Goal: Communication & Community: Answer question/provide support

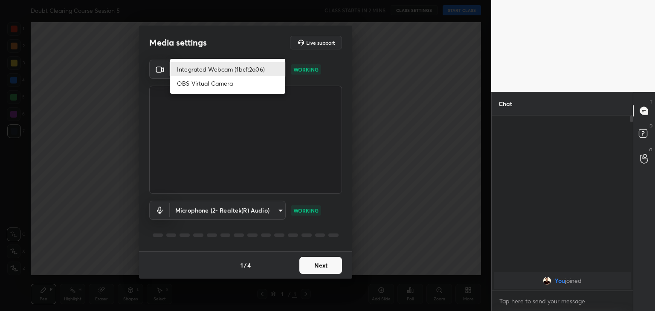
click at [273, 68] on body "1 2 3 4 5 6 7 C X Z C X Z E E Erase all H H Doubt Clearing Course Session 5 CLA…" at bounding box center [327, 155] width 655 height 311
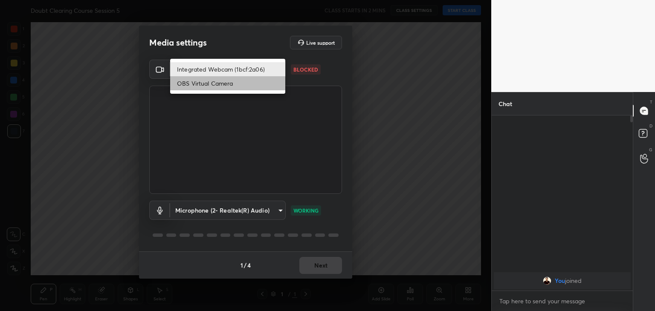
click at [261, 84] on li "OBS Virtual Camera" at bounding box center [227, 83] width 115 height 14
type input "b76c3144c792fd41ae7a570a138c9ab7c75cf6332d7c750e5666e3de5806be85"
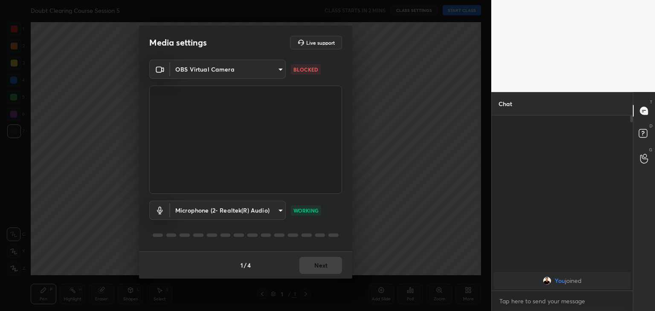
click at [313, 70] on p "BLOCKED" at bounding box center [306, 70] width 25 height 8
click at [321, 261] on button "Next" at bounding box center [321, 265] width 43 height 17
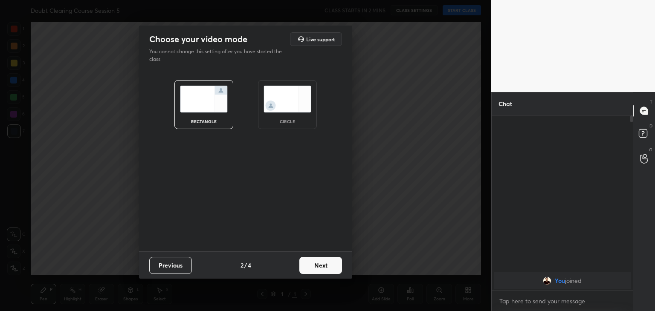
click at [295, 115] on div "circle" at bounding box center [287, 104] width 59 height 49
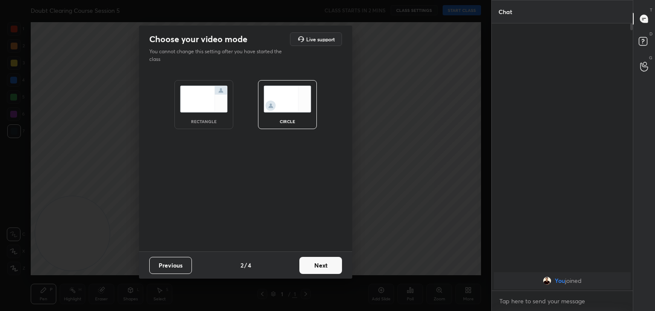
scroll to position [195, 139]
click at [329, 262] on button "Next" at bounding box center [321, 265] width 43 height 17
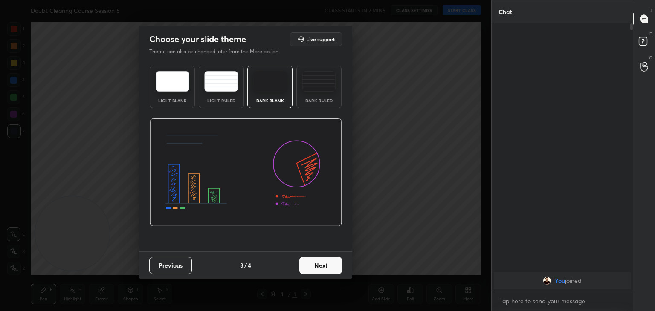
click at [329, 262] on button "Next" at bounding box center [321, 265] width 43 height 17
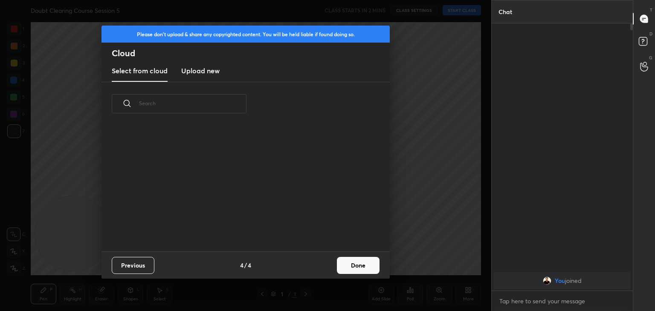
scroll to position [126, 274]
click at [351, 265] on button "Done" at bounding box center [358, 265] width 43 height 17
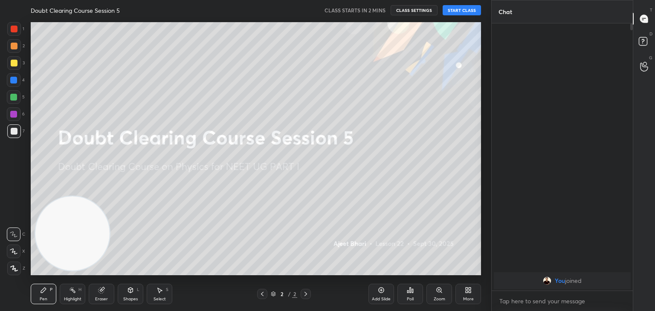
click at [454, 9] on button "START CLASS" at bounding box center [462, 10] width 38 height 10
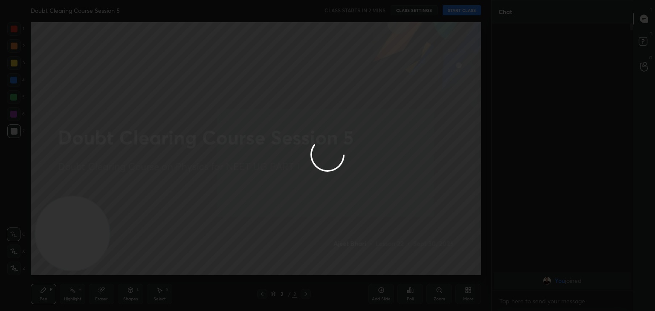
type textarea "x"
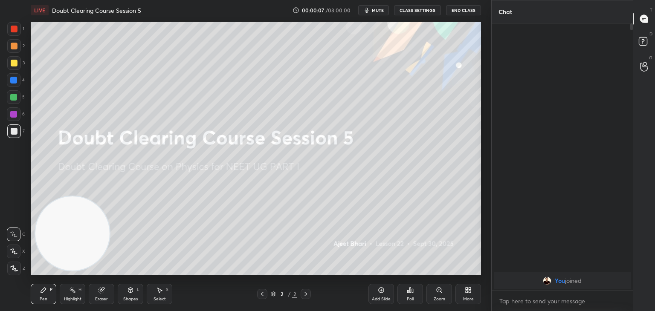
click at [384, 12] on span "mute" at bounding box center [378, 10] width 12 height 6
click at [406, 11] on button "CLASS SETTINGS" at bounding box center [417, 10] width 47 height 10
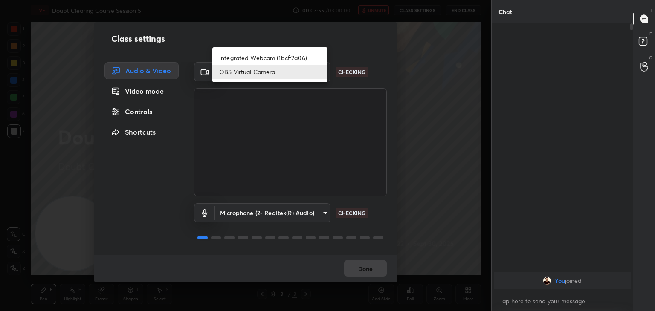
click at [296, 73] on body "1 2 3 4 5 6 7 C X Z C X Z E E Erase all H H LIVE Doubt Clearing Course Session …" at bounding box center [327, 155] width 655 height 311
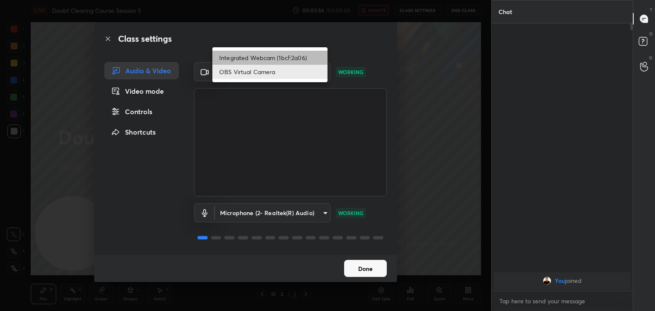
click at [294, 56] on li "Integrated Webcam (1bcf:2a06)" at bounding box center [269, 58] width 115 height 14
type input "750209267caf340a308ace953e223cf4b00c7160f4b872df2e7e645a72c03988"
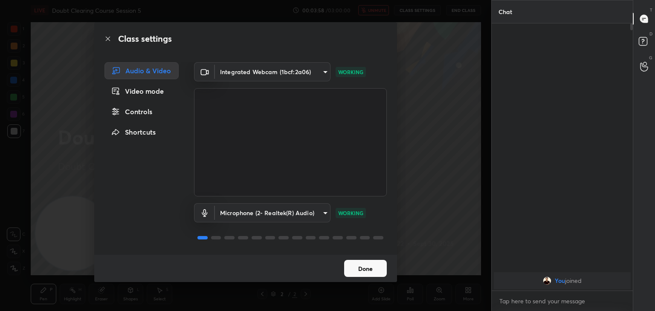
click at [364, 261] on button "Done" at bounding box center [365, 268] width 43 height 17
click at [364, 265] on div "Done" at bounding box center [245, 268] width 303 height 27
click at [413, 112] on div "Class settings Audio & Video Video mode Controls Shortcuts Integrated Webcam (1…" at bounding box center [246, 155] width 492 height 311
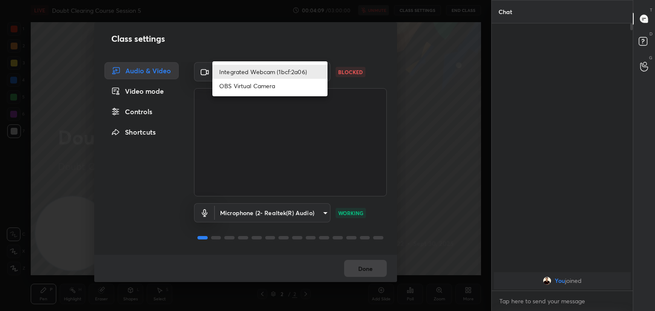
click at [310, 74] on body "1 2 3 4 5 6 7 C X Z C X Z E E Erase all H H LIVE Doubt Clearing Course Session …" at bounding box center [327, 155] width 655 height 311
click at [302, 64] on ul "Integrated Webcam (1bcf:2a06) OBS Virtual Camera" at bounding box center [269, 78] width 115 height 35
click at [294, 86] on li "OBS Virtual Camera" at bounding box center [269, 86] width 115 height 14
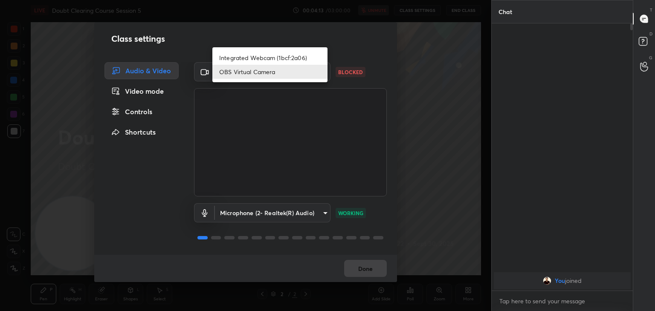
click at [294, 79] on body "1 2 3 4 5 6 7 C X Z C X Z E E Erase all H H LIVE Doubt Clearing Course Session …" at bounding box center [327, 155] width 655 height 311
click at [294, 58] on li "Integrated Webcam (1bcf:2a06)" at bounding box center [269, 58] width 115 height 14
type input "750209267caf340a308ace953e223cf4b00c7160f4b872df2e7e645a72c03988"
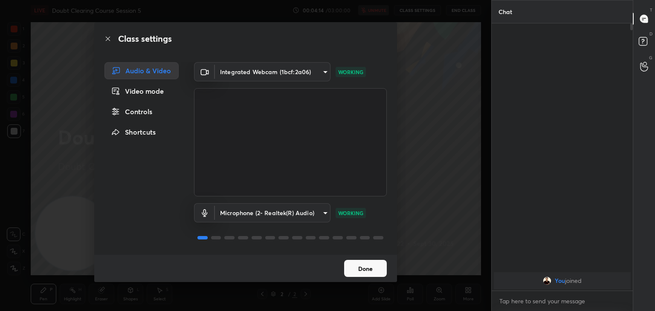
click at [294, 57] on div "Class settings Audio & Video Video mode Controls Shortcuts Integrated Webcam (1…" at bounding box center [245, 152] width 303 height 260
click at [365, 270] on button "Done" at bounding box center [365, 268] width 43 height 17
click at [370, 270] on button "Done" at bounding box center [365, 268] width 43 height 17
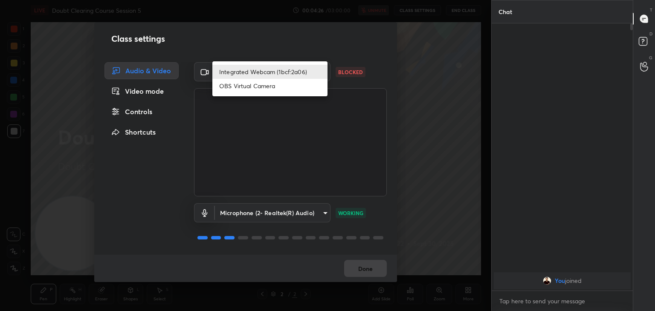
click at [315, 72] on body "1 2 3 4 5 6 7 C X Z C X Z E E Erase all H H LIVE Doubt Clearing Course Session …" at bounding box center [327, 155] width 655 height 311
click at [340, 66] on div at bounding box center [327, 155] width 655 height 311
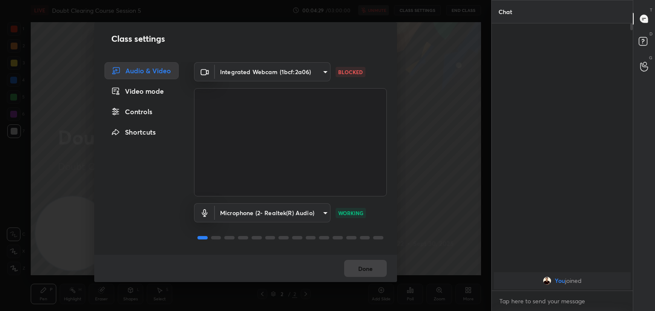
click at [370, 262] on div "Done" at bounding box center [245, 268] width 303 height 27
click at [159, 98] on div "Video mode" at bounding box center [142, 91] width 74 height 17
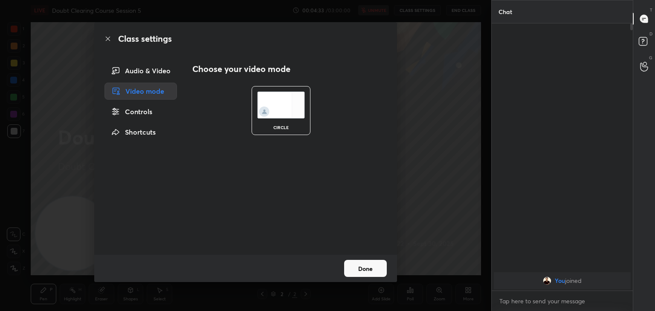
click at [148, 108] on div "Controls" at bounding box center [141, 111] width 73 height 17
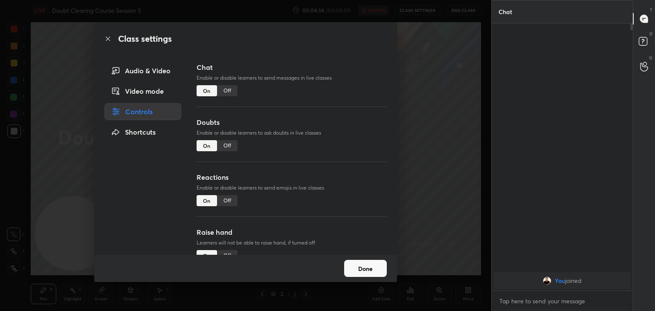
click at [148, 131] on div "Shortcuts" at bounding box center [143, 132] width 77 height 17
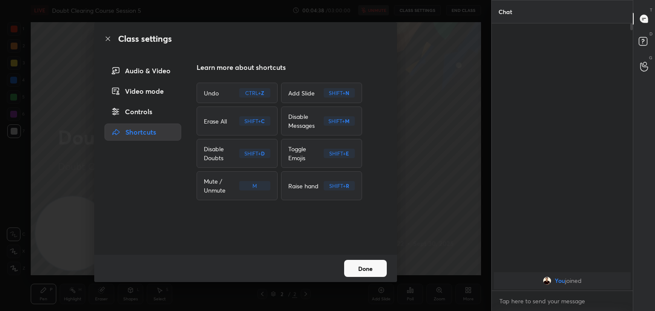
click at [365, 265] on button "Done" at bounding box center [365, 268] width 43 height 17
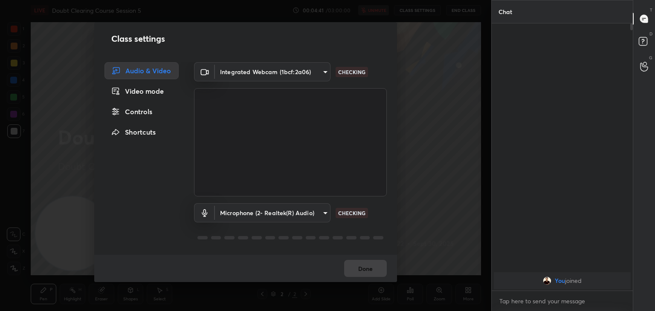
click at [413, 12] on body "1 2 3 4 5 6 7 C X Z C X Z E E Erase all H H LIVE Doubt Clearing Course Session …" at bounding box center [327, 155] width 655 height 311
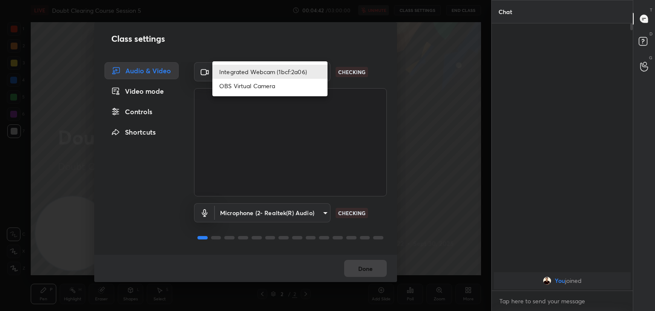
click at [309, 77] on body "1 2 3 4 5 6 7 C X Z C X Z E E Erase all H H LIVE Doubt Clearing Course Session …" at bounding box center [327, 155] width 655 height 311
click at [375, 258] on div at bounding box center [327, 155] width 655 height 311
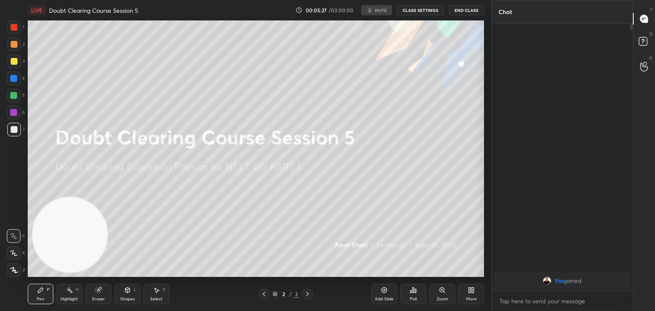
scroll to position [42408, 42208]
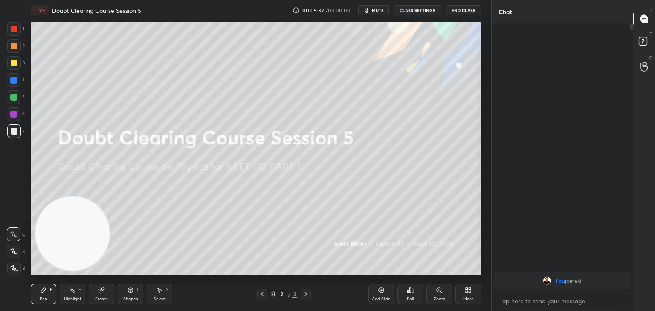
click at [381, 11] on span "mute" at bounding box center [378, 10] width 12 height 6
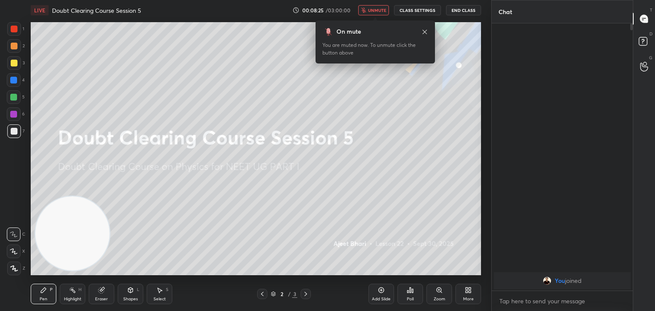
click at [419, 10] on button "CLASS SETTINGS" at bounding box center [417, 10] width 47 height 10
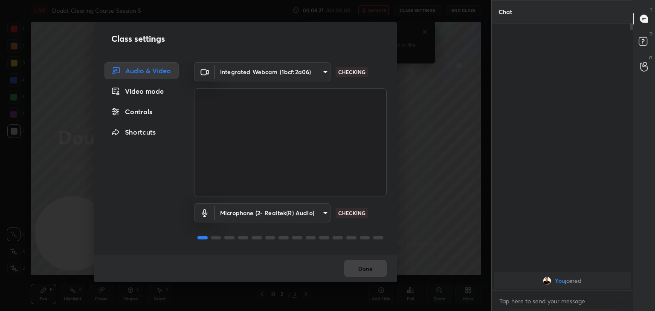
click at [307, 73] on body "1 2 3 4 5 6 7 C X Z C X Z E E Erase all H H LIVE Doubt Clearing Course Session …" at bounding box center [327, 155] width 655 height 311
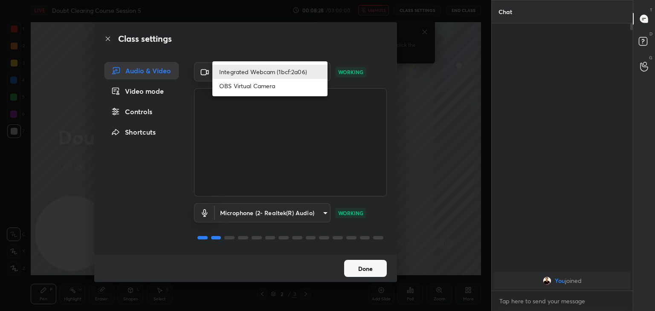
click at [296, 92] on li "OBS Virtual Camera" at bounding box center [269, 86] width 115 height 14
type input "b76c3144c792fd41ae7a570a138c9ab7c75cf6332d7c750e5666e3de5806be85"
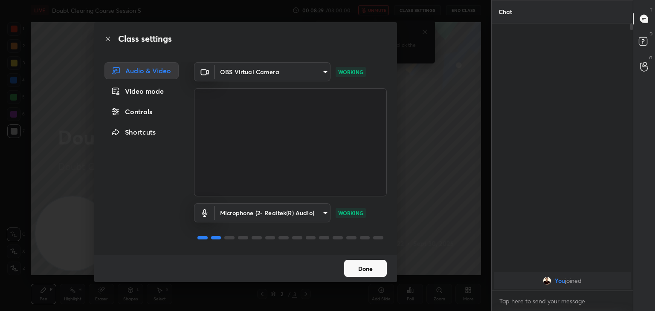
click at [372, 272] on button "Done" at bounding box center [365, 268] width 43 height 17
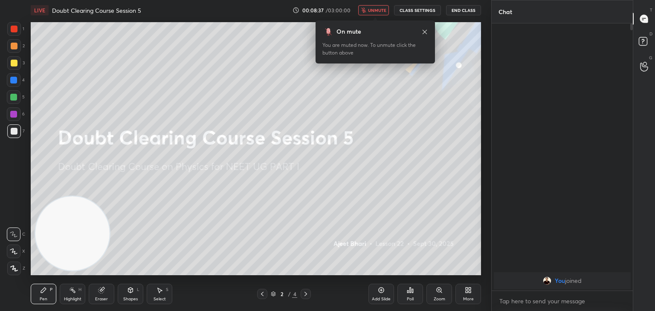
click at [423, 32] on icon at bounding box center [425, 32] width 7 height 7
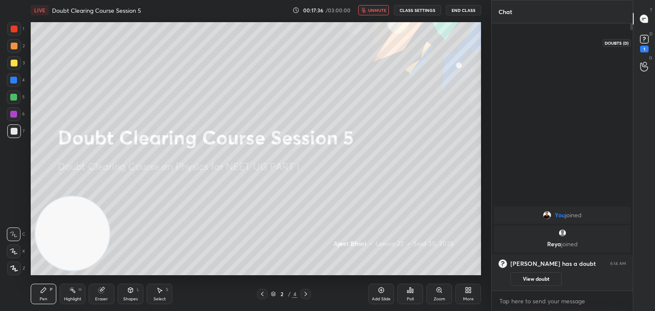
click at [643, 44] on icon at bounding box center [644, 39] width 13 height 13
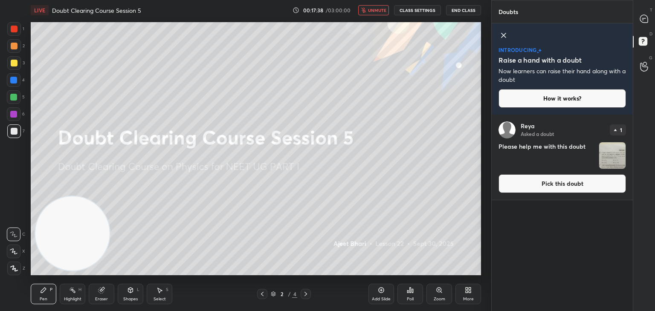
click at [611, 154] on img "grid" at bounding box center [612, 156] width 26 height 26
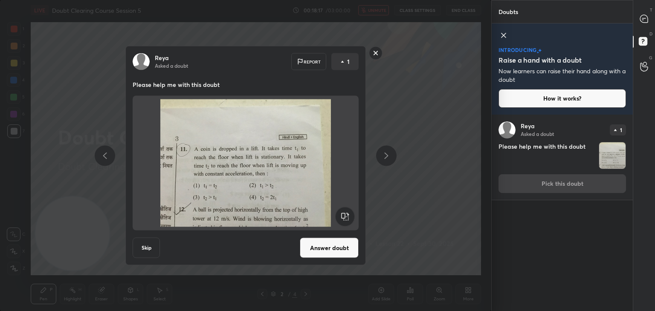
click at [252, 153] on img at bounding box center [246, 163] width 206 height 128
click at [323, 245] on button "Answer doubt" at bounding box center [329, 248] width 59 height 20
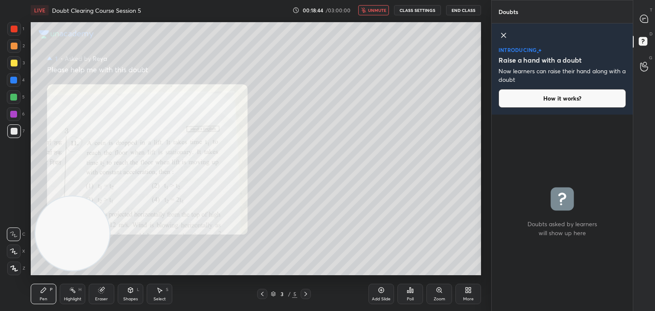
click at [372, 13] on button "unmute" at bounding box center [373, 10] width 31 height 10
click at [18, 253] on div at bounding box center [14, 252] width 14 height 14
click at [640, 23] on div at bounding box center [644, 18] width 17 height 15
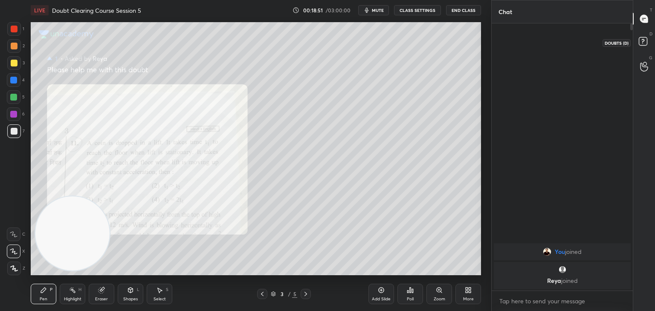
scroll to position [265, 139]
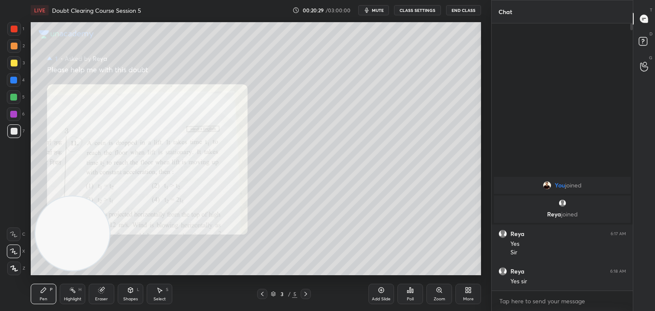
click at [9, 26] on div at bounding box center [14, 29] width 14 height 14
click at [377, 12] on span "mute" at bounding box center [378, 10] width 12 height 6
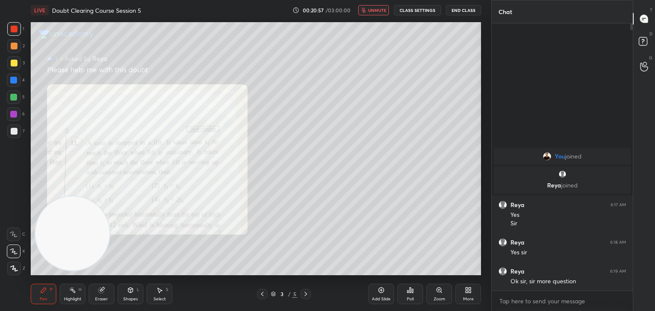
click at [266, 293] on div at bounding box center [262, 294] width 10 height 10
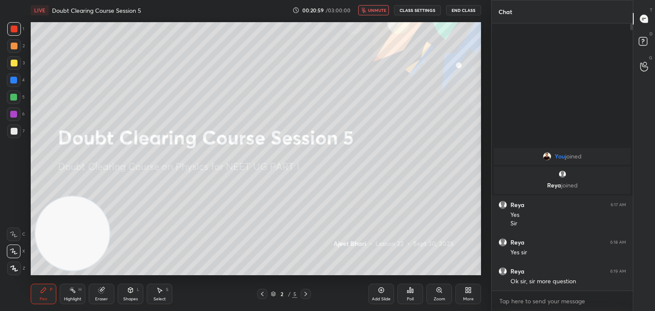
click at [11, 133] on div at bounding box center [14, 131] width 7 height 7
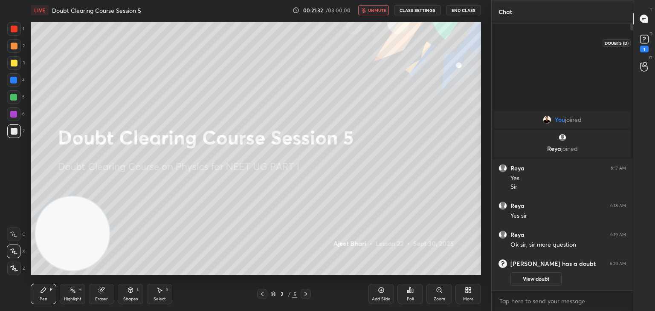
click at [644, 42] on rect at bounding box center [644, 39] width 8 height 8
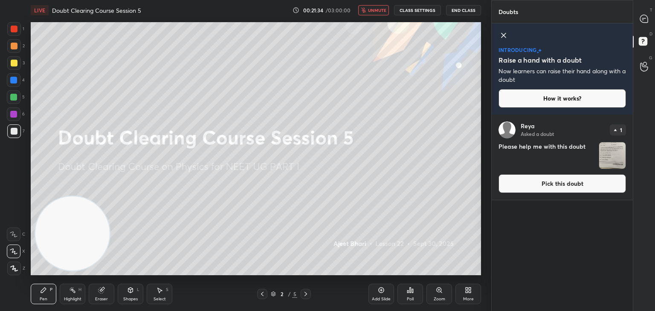
click at [608, 154] on img "grid" at bounding box center [612, 156] width 26 height 26
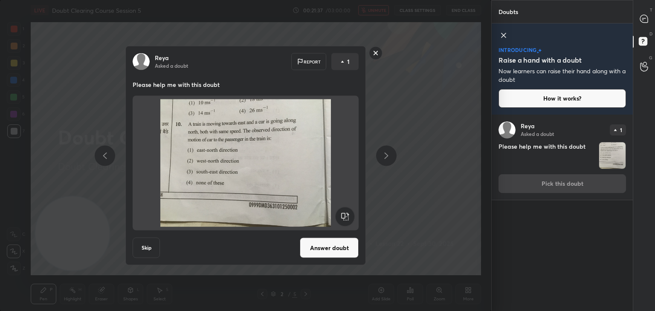
click at [375, 51] on rect at bounding box center [375, 53] width 13 height 13
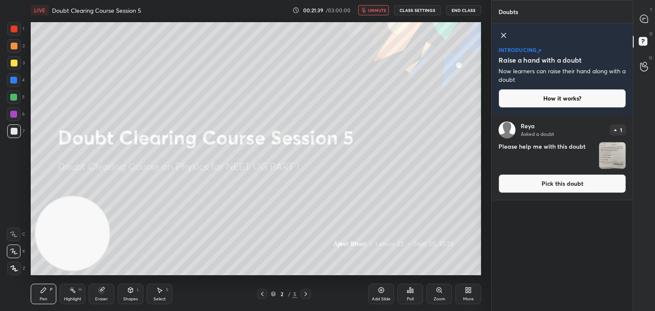
click at [373, 12] on span "unmute" at bounding box center [377, 10] width 18 height 6
click at [638, 20] on div at bounding box center [644, 18] width 17 height 15
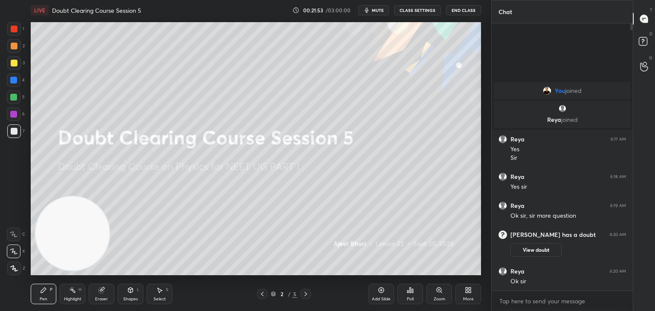
click at [375, 11] on span "mute" at bounding box center [378, 10] width 12 height 6
click at [640, 43] on rect at bounding box center [643, 42] width 8 height 8
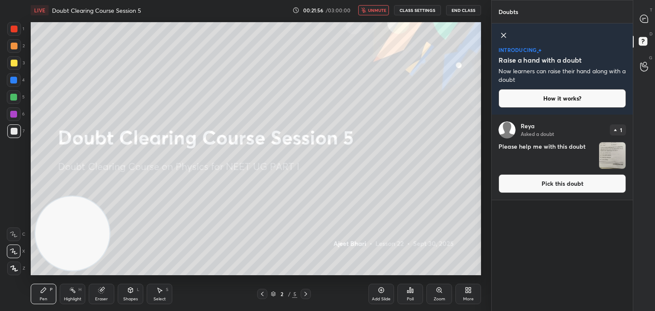
click at [611, 153] on img "grid" at bounding box center [612, 156] width 26 height 26
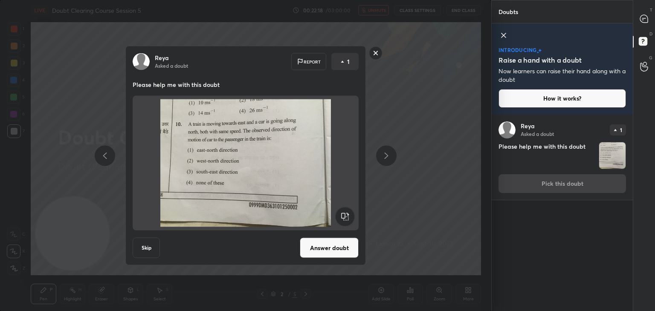
click at [294, 145] on img at bounding box center [246, 163] width 206 height 128
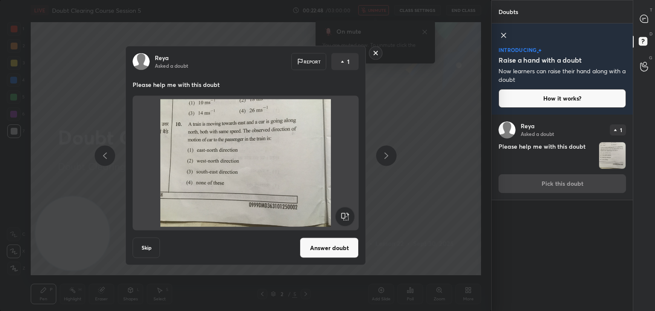
click at [294, 145] on img at bounding box center [246, 163] width 206 height 128
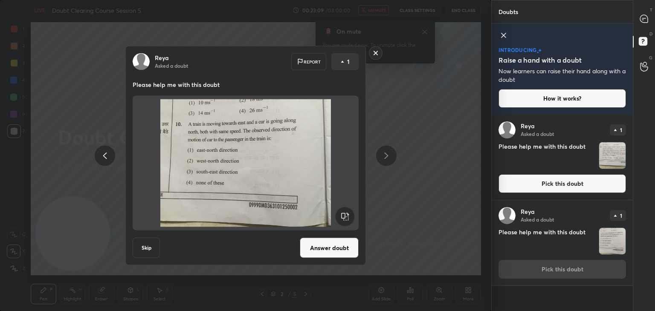
click at [614, 153] on img "grid" at bounding box center [612, 156] width 26 height 26
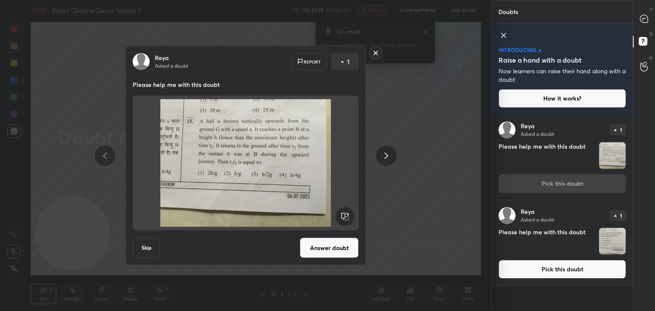
click at [255, 157] on img at bounding box center [246, 163] width 206 height 128
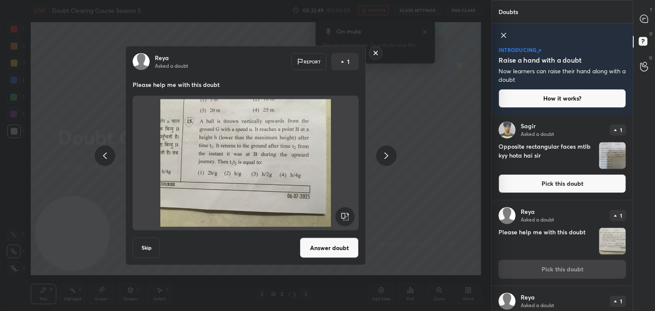
click at [255, 157] on img at bounding box center [246, 163] width 206 height 128
click at [503, 33] on icon at bounding box center [504, 35] width 10 height 10
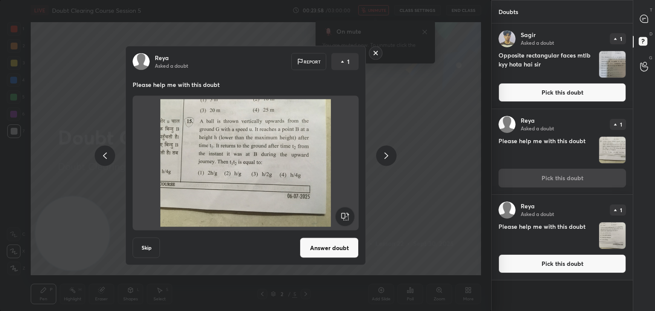
scroll to position [285, 139]
click at [614, 70] on img "grid" at bounding box center [612, 64] width 26 height 26
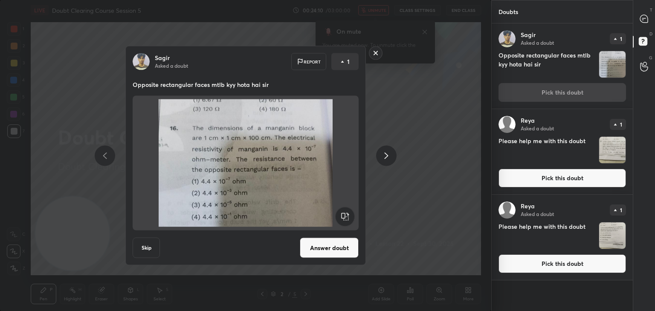
click at [608, 154] on img "grid" at bounding box center [612, 150] width 26 height 26
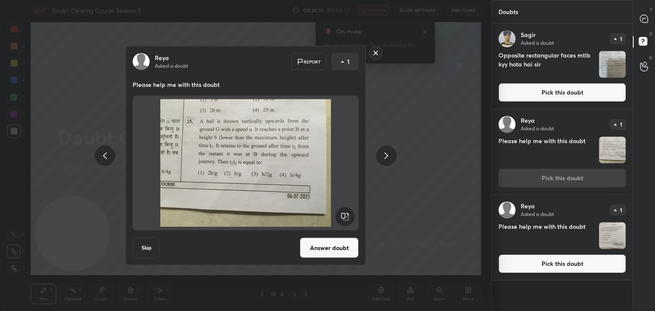
click at [295, 170] on img at bounding box center [246, 163] width 206 height 128
click at [606, 65] on img "grid" at bounding box center [612, 64] width 26 height 26
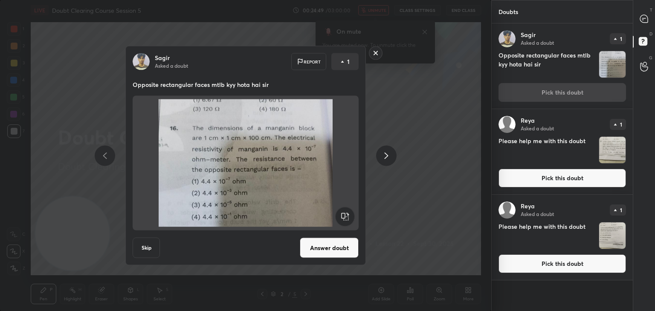
click at [282, 150] on img at bounding box center [246, 163] width 206 height 128
click at [317, 244] on button "Answer doubt" at bounding box center [329, 248] width 59 height 20
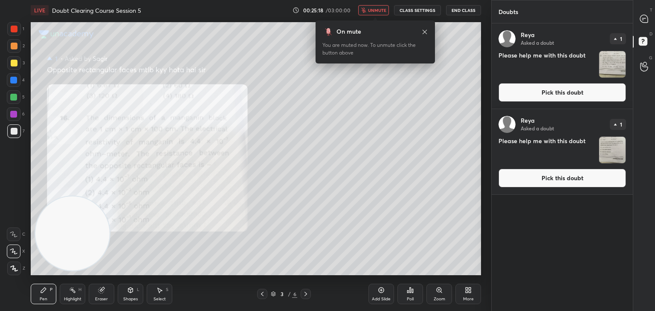
click at [382, 11] on span "unmute" at bounding box center [377, 10] width 18 height 6
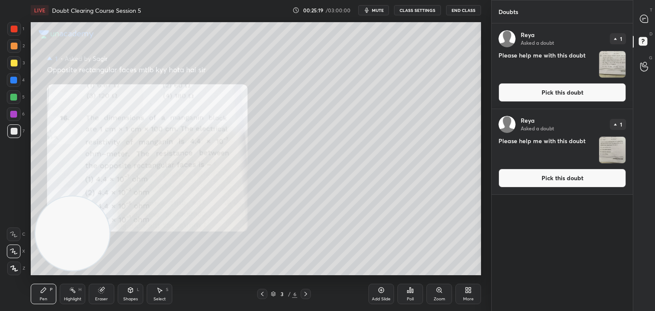
click at [407, 17] on div "LIVE Doubt Clearing Course Session 5 00:25:19 / 03:00:00 mute CLASS SETTINGS En…" at bounding box center [256, 10] width 451 height 20
click at [652, 21] on div at bounding box center [644, 18] width 17 height 15
click at [645, 19] on icon at bounding box center [644, 19] width 8 height 8
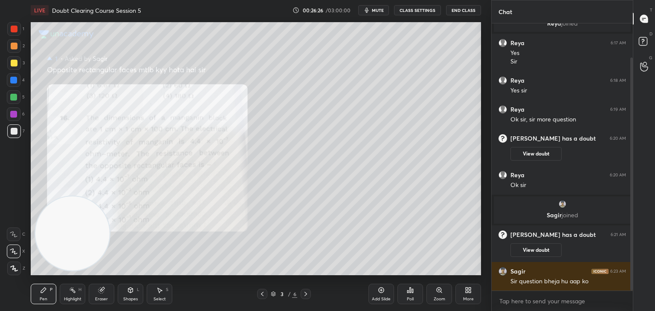
scroll to position [68, 0]
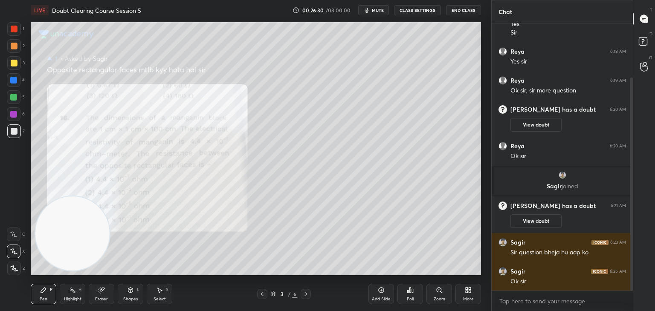
click at [375, 7] on span "mute" at bounding box center [378, 10] width 12 height 6
click at [646, 48] on icon at bounding box center [644, 42] width 15 height 15
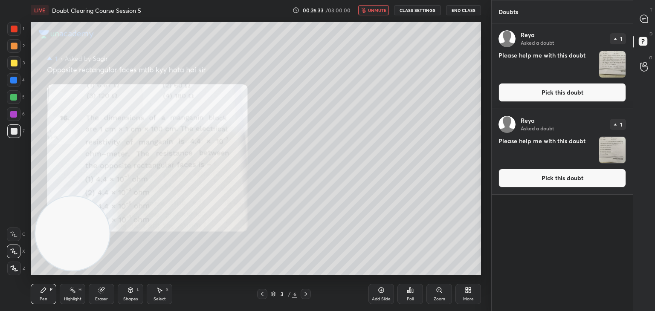
click at [615, 148] on img "grid" at bounding box center [612, 150] width 26 height 26
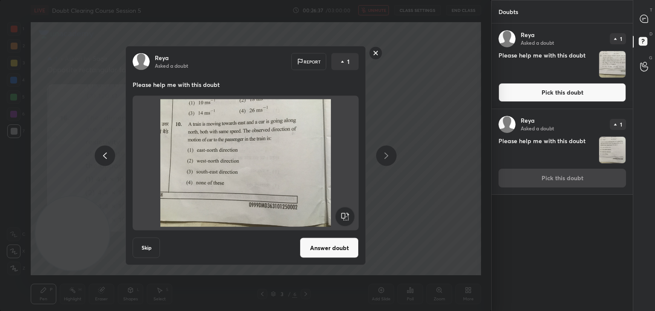
click at [332, 250] on button "Answer doubt" at bounding box center [329, 248] width 59 height 20
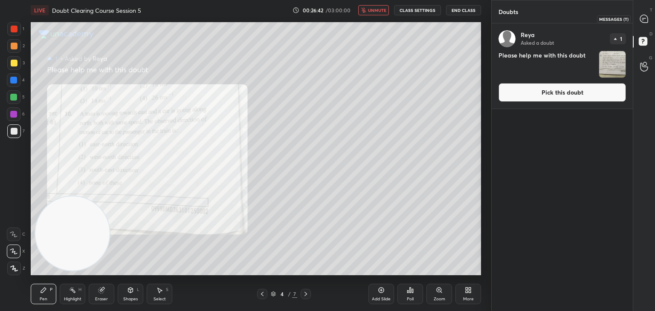
click at [645, 19] on icon at bounding box center [644, 19] width 8 height 8
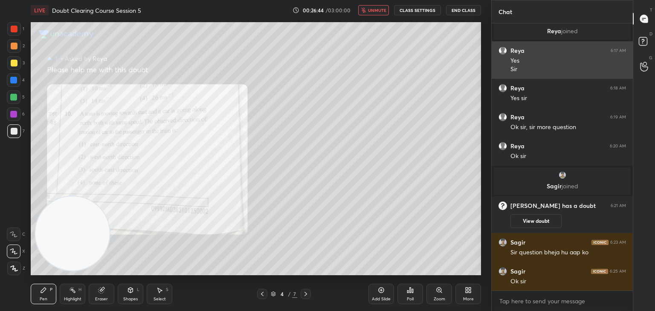
scroll to position [265, 139]
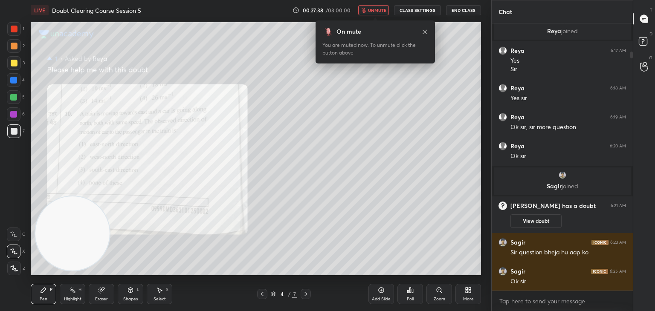
click at [371, 10] on span "unmute" at bounding box center [377, 10] width 18 height 6
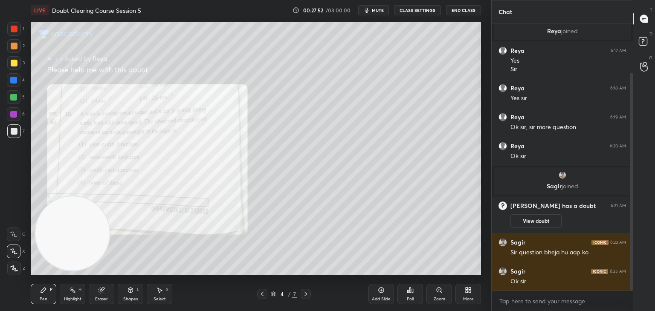
scroll to position [61, 0]
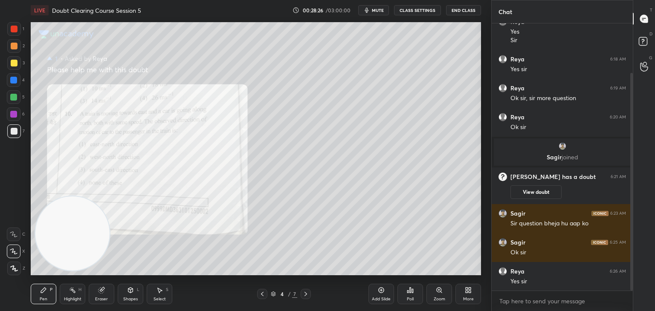
click at [14, 30] on div at bounding box center [14, 29] width 7 height 7
click at [377, 12] on span "mute" at bounding box center [378, 10] width 12 height 6
click at [645, 43] on rect at bounding box center [643, 42] width 8 height 8
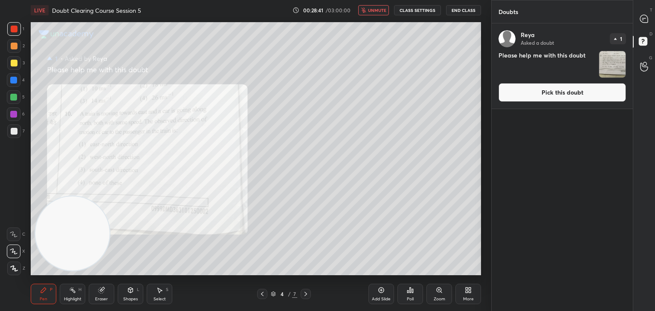
click at [614, 62] on img "grid" at bounding box center [612, 64] width 26 height 26
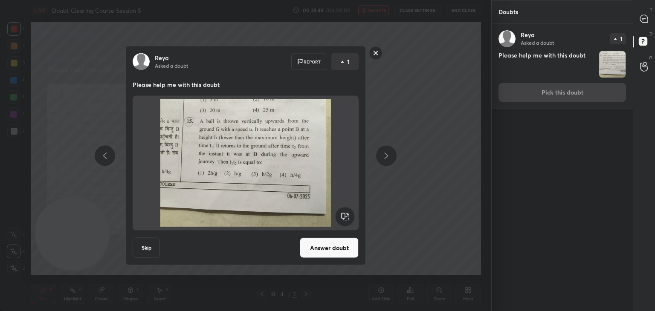
click at [300, 137] on img at bounding box center [246, 163] width 206 height 128
click at [330, 253] on button "Answer doubt" at bounding box center [329, 248] width 59 height 20
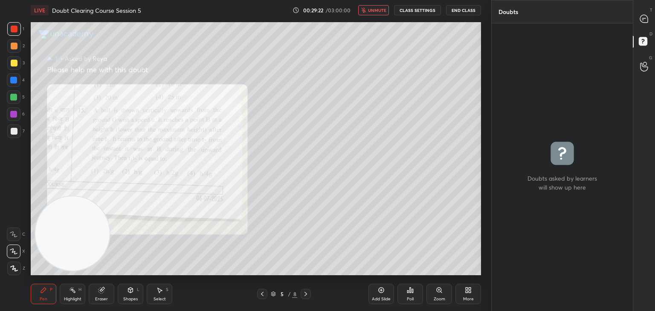
click at [369, 9] on button "unmute" at bounding box center [373, 10] width 31 height 10
click at [649, 22] on icon at bounding box center [644, 19] width 9 height 9
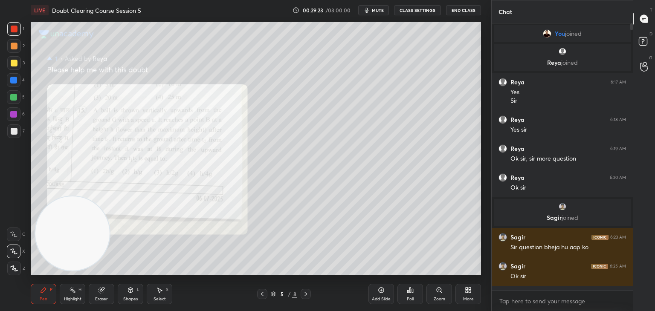
type textarea "x"
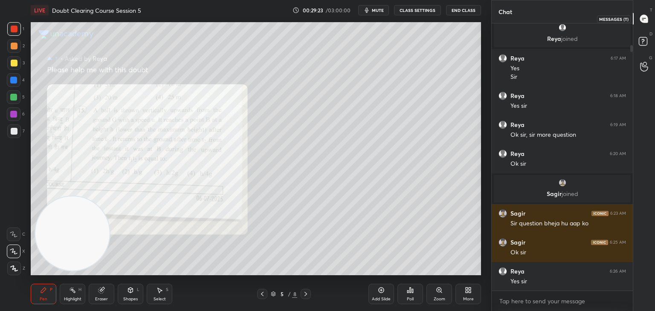
scroll to position [265, 139]
click at [100, 295] on div "Eraser" at bounding box center [102, 294] width 26 height 20
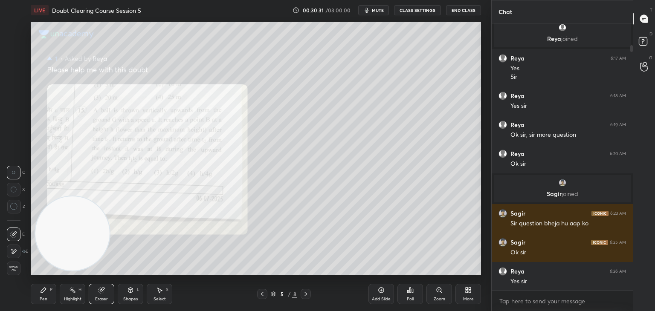
click at [50, 296] on div "Pen P" at bounding box center [44, 294] width 26 height 20
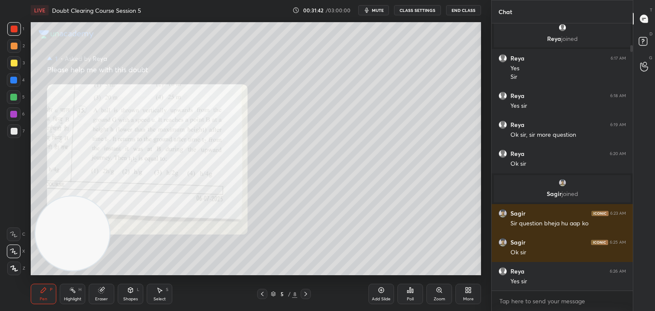
click at [375, 12] on span "mute" at bounding box center [378, 10] width 12 height 6
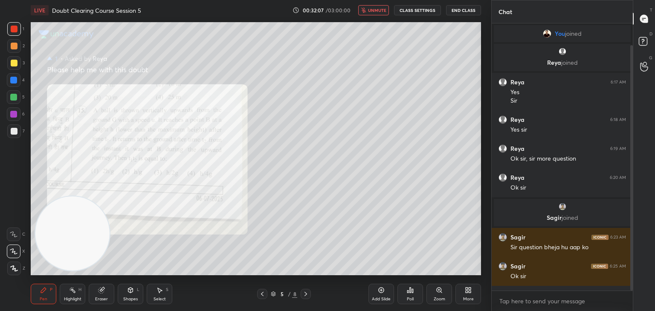
scroll to position [24, 0]
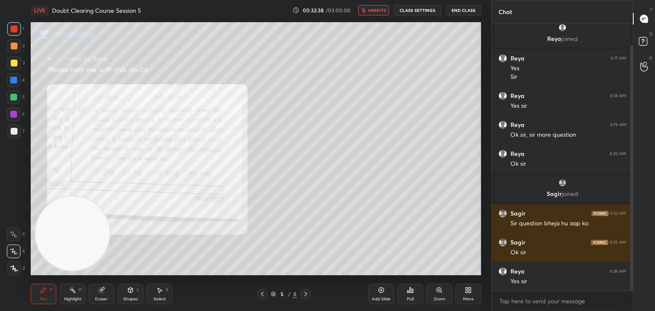
click at [261, 294] on icon at bounding box center [262, 294] width 7 height 7
click at [263, 295] on icon at bounding box center [262, 294] width 7 height 7
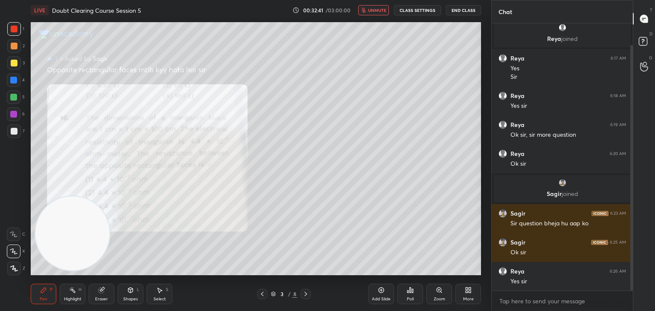
click at [262, 294] on icon at bounding box center [262, 294] width 7 height 7
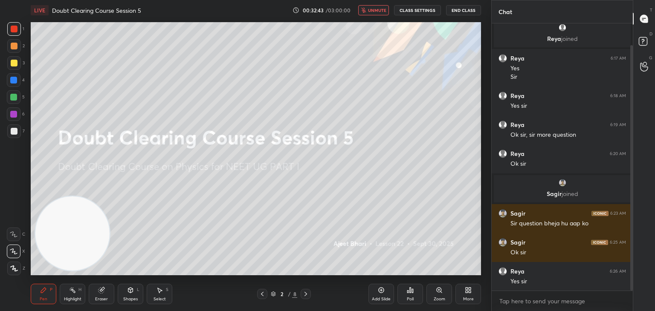
click at [14, 137] on div at bounding box center [14, 132] width 14 height 14
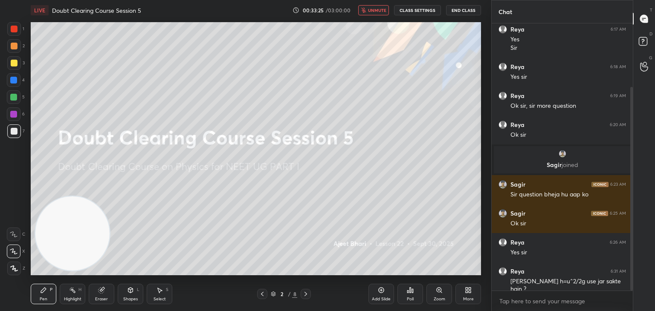
scroll to position [84, 0]
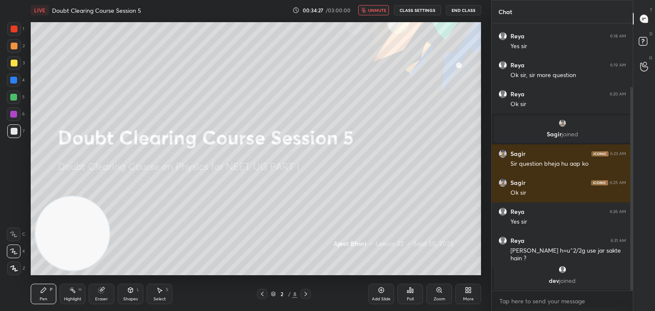
click at [382, 12] on span "unmute" at bounding box center [377, 10] width 18 height 6
click at [374, 11] on span "mute" at bounding box center [378, 10] width 12 height 6
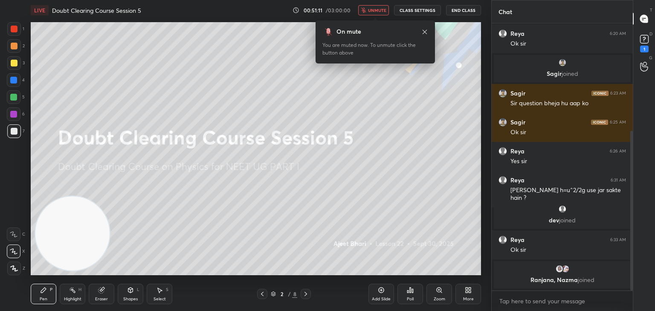
scroll to position [180, 0]
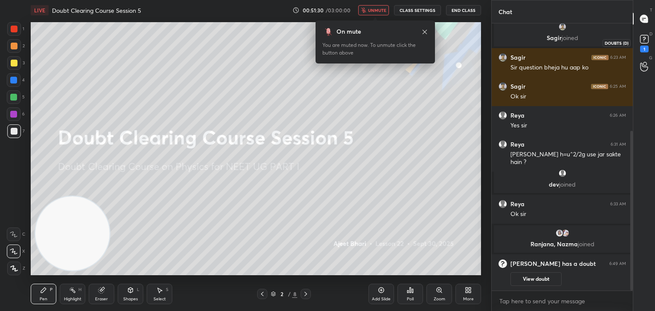
click at [649, 41] on icon at bounding box center [644, 39] width 13 height 13
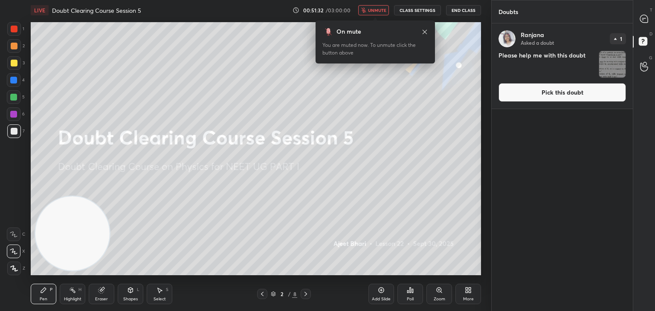
click at [613, 64] on img "grid" at bounding box center [612, 64] width 26 height 26
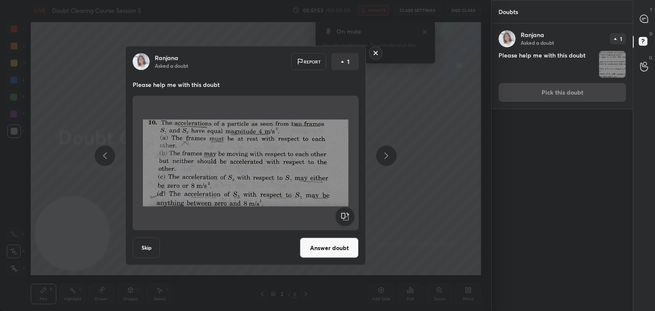
click at [282, 157] on img at bounding box center [246, 163] width 206 height 128
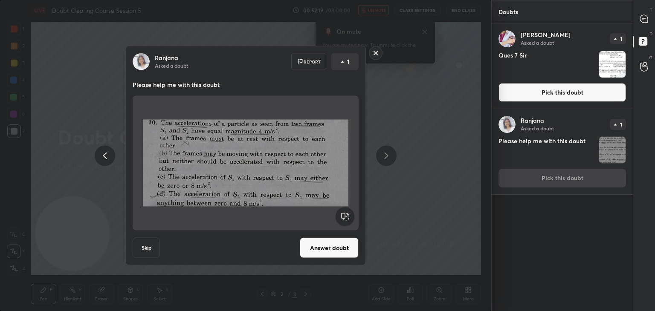
click at [606, 62] on img "grid" at bounding box center [612, 64] width 26 height 26
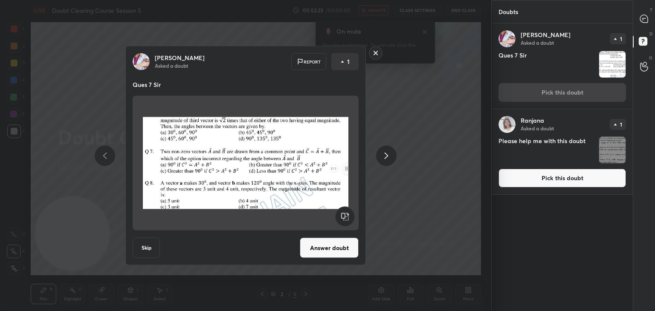
click at [612, 156] on img "grid" at bounding box center [612, 150] width 26 height 26
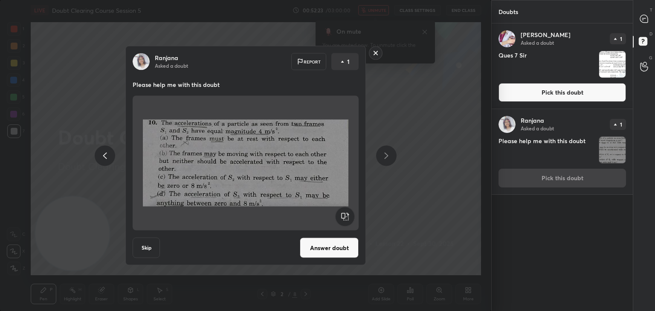
drag, startPoint x: 494, startPoint y: 121, endPoint x: 335, endPoint y: 129, distance: 158.9
click at [431, 118] on body "1 2 3 4 5 6 7 C X Z C X Z E E Erase all H H LIVE Doubt Clearing Course Session …" at bounding box center [327, 155] width 655 height 311
click at [377, 53] on rect at bounding box center [375, 53] width 13 height 13
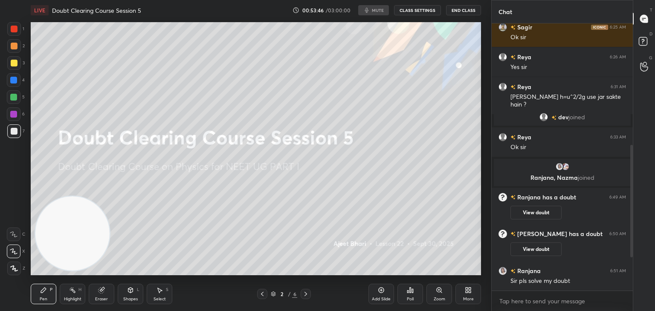
scroll to position [257, 457]
click at [381, 11] on span "mute" at bounding box center [378, 10] width 12 height 6
click at [420, 12] on button "CLASS SETTINGS" at bounding box center [417, 10] width 47 height 10
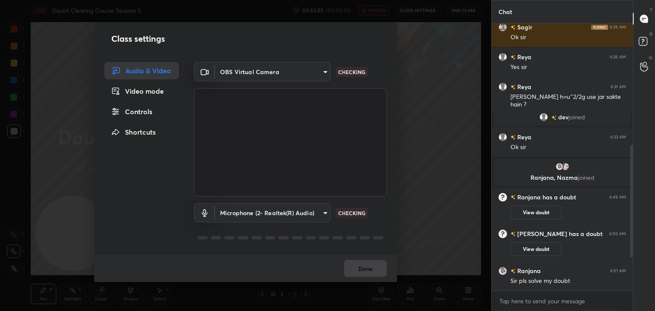
click at [422, 17] on div "Class settings Audio & Video Video mode Controls Shortcuts OBS Virtual Camera b…" at bounding box center [246, 155] width 492 height 311
click at [424, 9] on div "Class settings Audio & Video Video mode Controls Shortcuts OBS Virtual Camera b…" at bounding box center [246, 155] width 492 height 311
click at [317, 70] on body "1 2 3 4 5 6 7 C X Z C X Z E E Erase all H H LIVE Doubt Clearing Course Session …" at bounding box center [327, 155] width 655 height 311
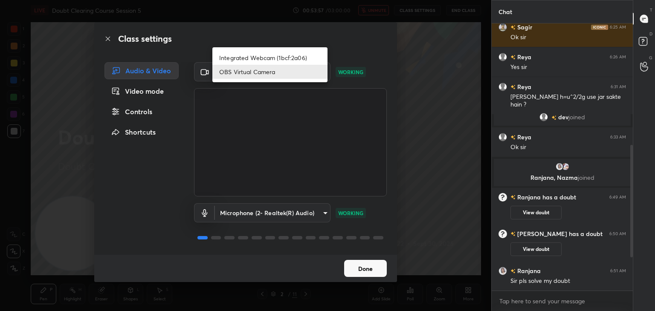
click at [302, 57] on li "Integrated Webcam (1bcf:2a06)" at bounding box center [269, 58] width 115 height 14
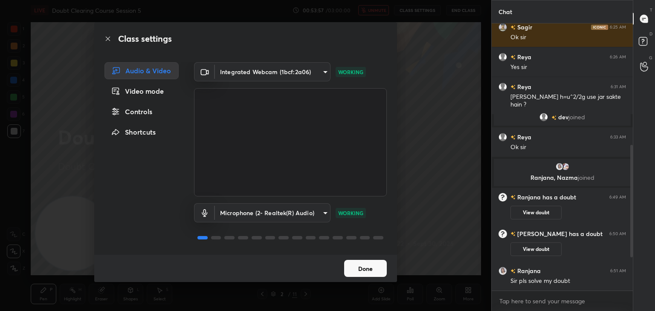
type input "750209267caf340a308ace953e223cf4b00c7160f4b872df2e7e645a72c03988"
click at [358, 268] on button "Done" at bounding box center [365, 268] width 43 height 17
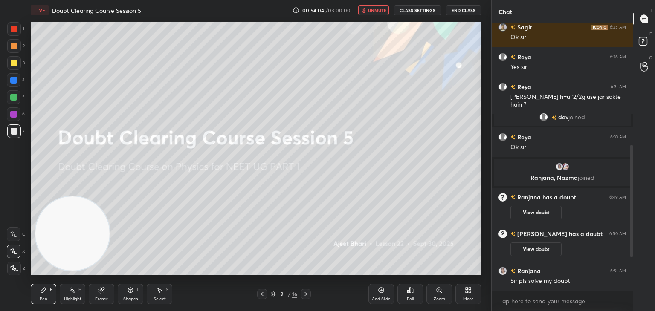
click at [384, 12] on span "unmute" at bounding box center [377, 10] width 18 height 6
click at [103, 294] on icon at bounding box center [101, 290] width 7 height 7
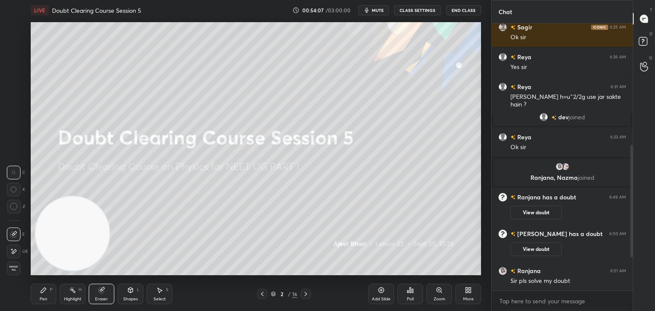
click at [14, 263] on div "Erase all" at bounding box center [14, 269] width 14 height 14
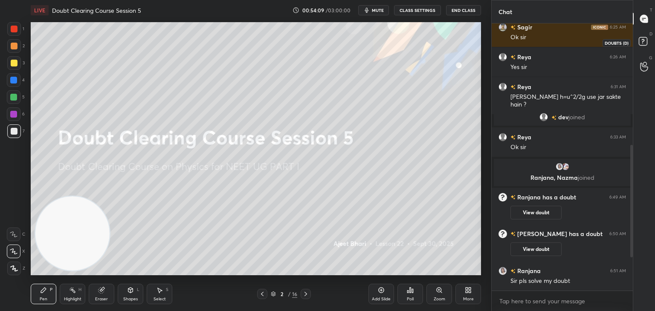
click at [645, 43] on rect at bounding box center [643, 42] width 8 height 8
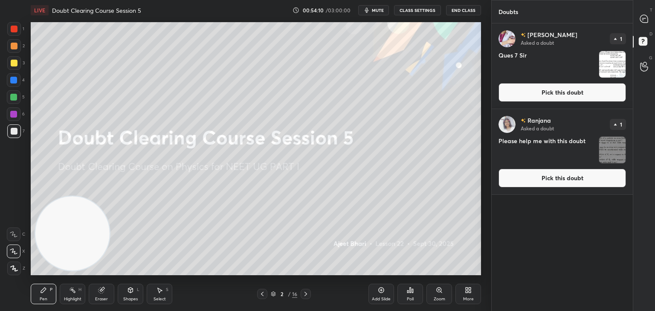
click at [611, 145] on img "grid" at bounding box center [612, 150] width 26 height 26
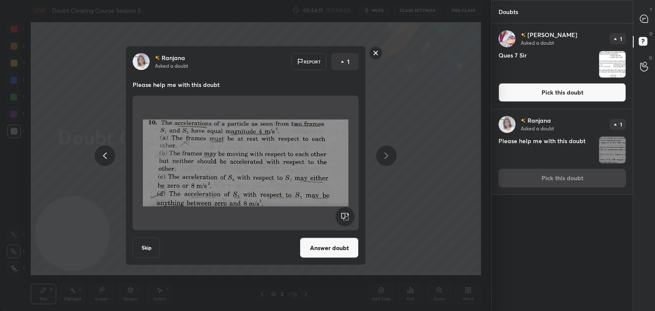
click at [334, 253] on button "Answer doubt" at bounding box center [329, 248] width 59 height 20
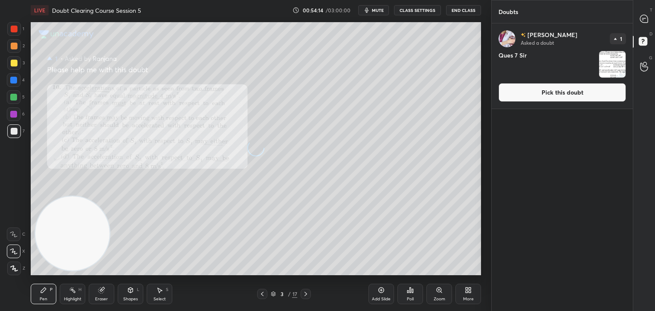
click at [648, 21] on icon at bounding box center [644, 19] width 8 height 8
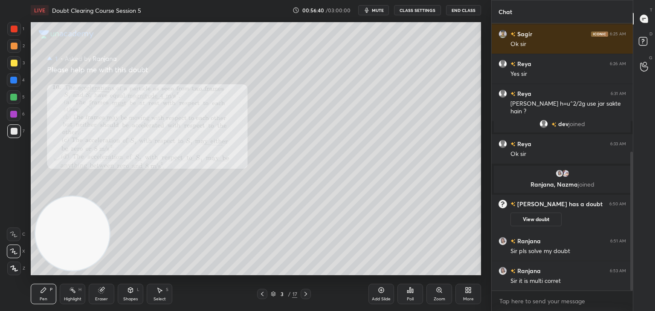
scroll to position [247, 0]
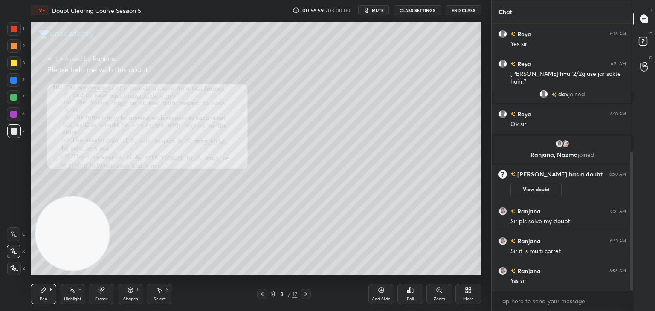
click at [14, 30] on div at bounding box center [14, 29] width 7 height 7
click at [380, 10] on span "mute" at bounding box center [378, 10] width 12 height 6
click at [646, 46] on icon at bounding box center [644, 42] width 15 height 15
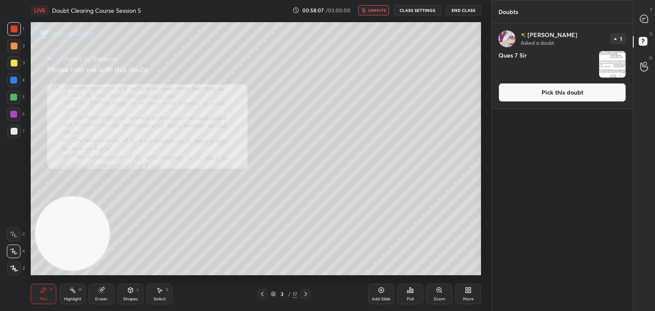
click at [619, 62] on img "grid" at bounding box center [612, 64] width 26 height 26
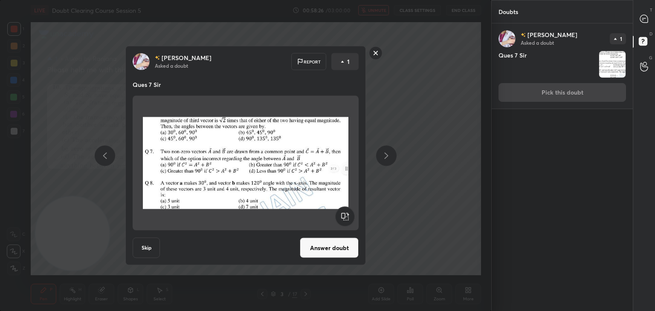
click at [214, 151] on img at bounding box center [246, 163] width 206 height 128
click at [313, 247] on button "Answer doubt" at bounding box center [329, 248] width 59 height 20
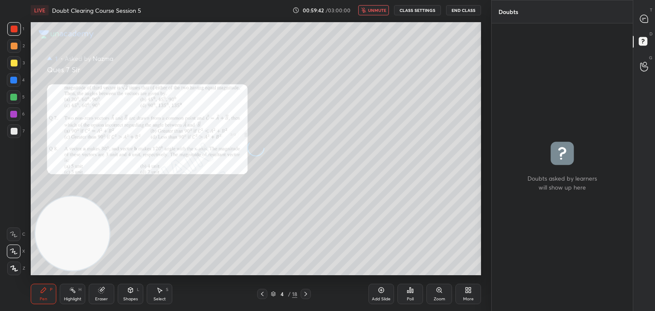
click at [377, 11] on span "unmute" at bounding box center [377, 10] width 18 height 6
click at [645, 20] on icon at bounding box center [644, 19] width 8 height 8
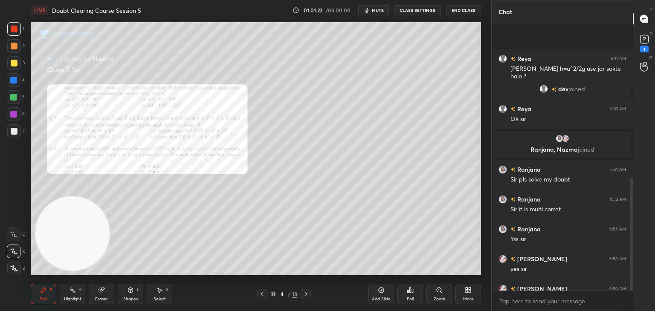
scroll to position [365, 0]
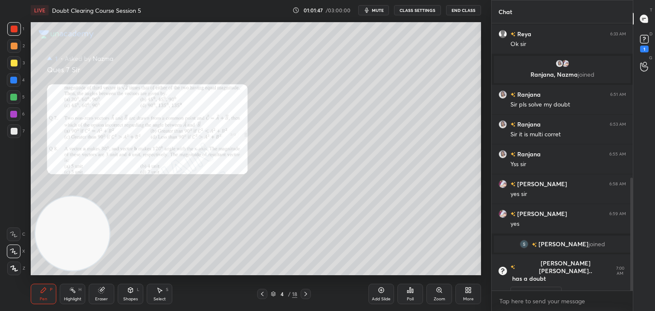
click at [15, 113] on div at bounding box center [13, 114] width 7 height 7
click at [379, 11] on span "mute" at bounding box center [378, 10] width 12 height 6
click at [648, 41] on rect at bounding box center [644, 39] width 8 height 8
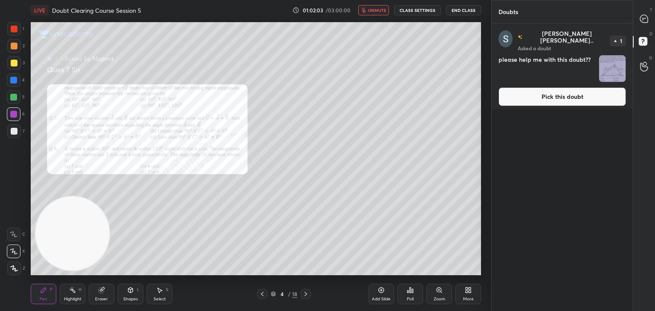
click at [616, 65] on img "grid" at bounding box center [612, 68] width 26 height 26
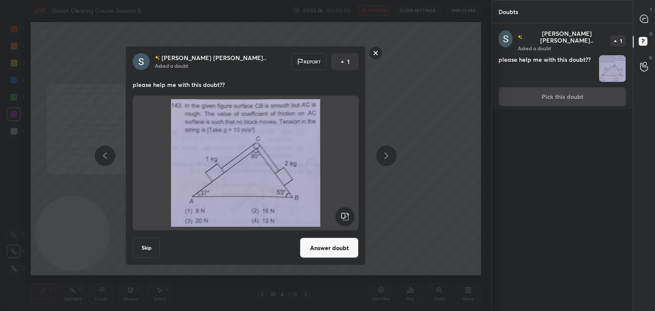
click at [266, 152] on img at bounding box center [246, 163] width 206 height 128
click at [333, 244] on button "Answer doubt" at bounding box center [329, 248] width 59 height 20
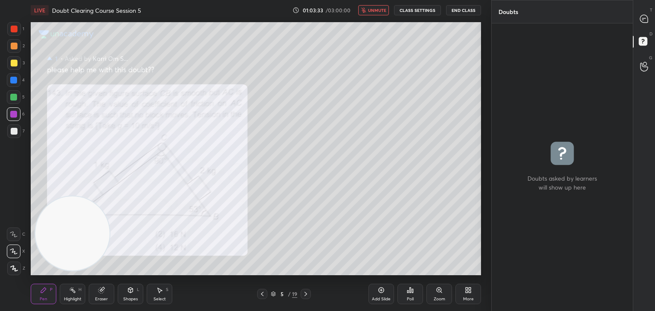
click at [372, 9] on span "unmute" at bounding box center [377, 10] width 18 height 6
click at [637, 17] on div at bounding box center [644, 18] width 17 height 15
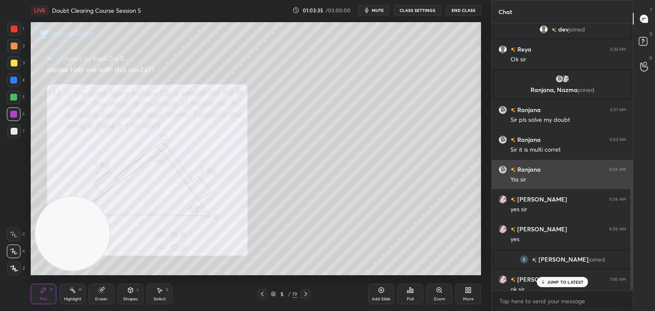
scroll to position [320, 0]
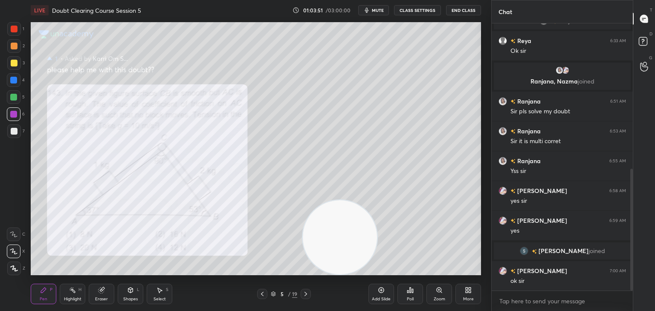
click at [12, 29] on div at bounding box center [14, 29] width 7 height 7
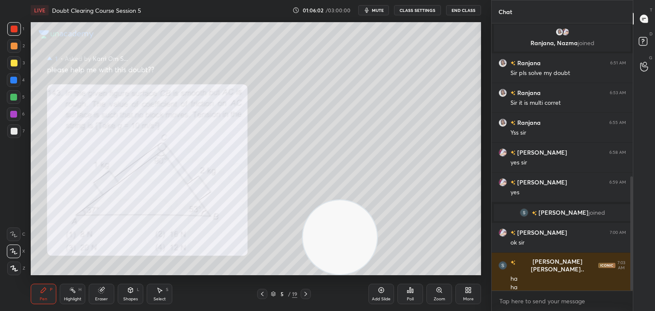
scroll to position [396, 0]
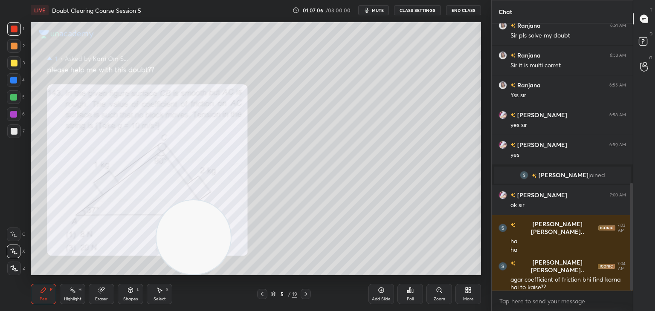
click at [99, 293] on icon at bounding box center [102, 291] width 6 height 6
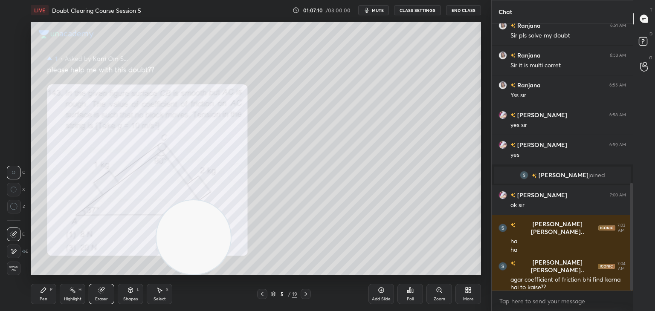
click at [45, 296] on div "Pen P" at bounding box center [44, 294] width 26 height 20
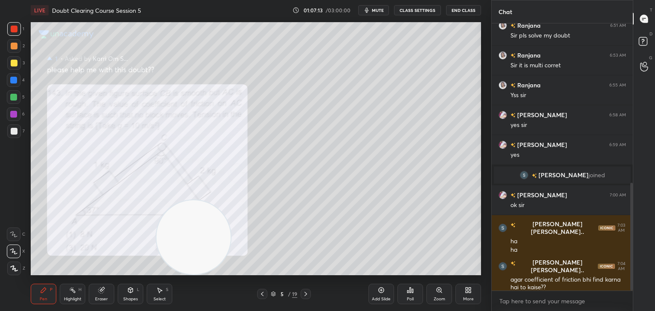
click at [102, 299] on div "Eraser" at bounding box center [101, 299] width 13 height 4
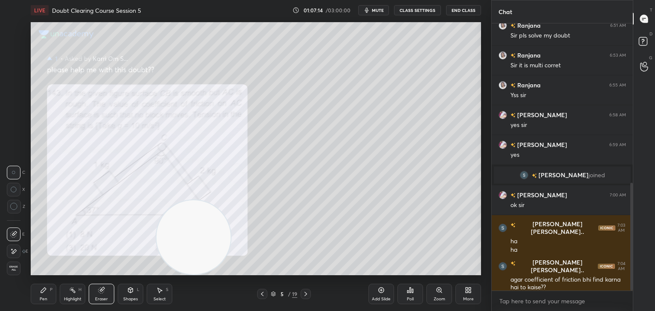
click at [18, 252] on div at bounding box center [14, 252] width 14 height 14
click at [39, 297] on div "Pen P" at bounding box center [44, 294] width 26 height 20
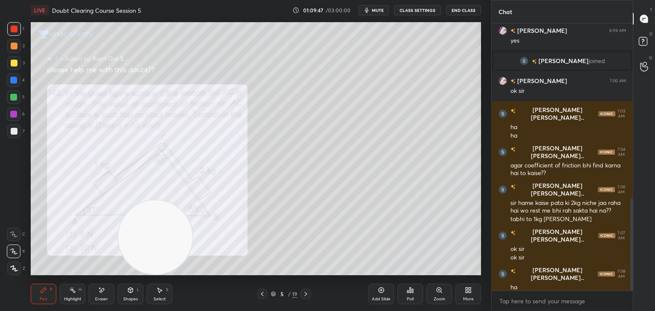
scroll to position [519, 0]
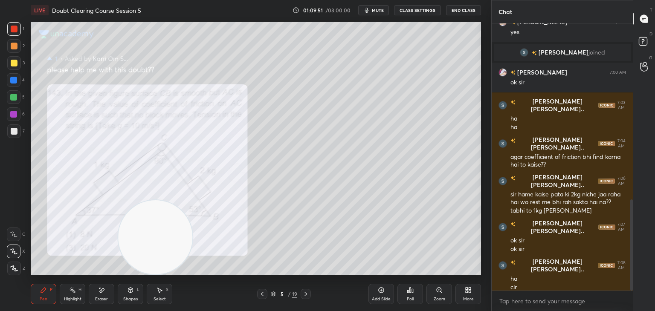
click at [375, 10] on span "mute" at bounding box center [378, 10] width 12 height 6
click at [258, 293] on div at bounding box center [262, 294] width 10 height 10
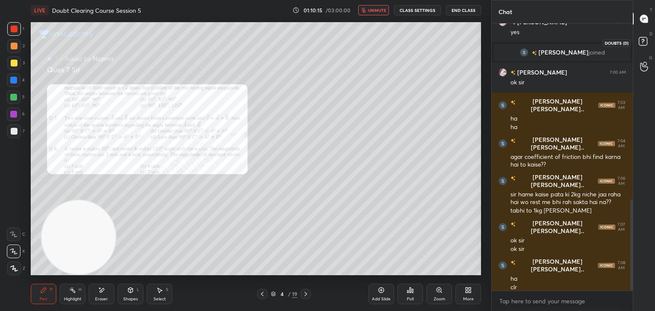
click at [645, 42] on rect at bounding box center [643, 42] width 8 height 8
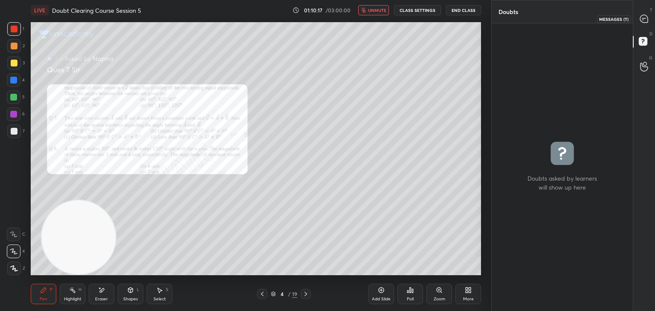
click at [646, 18] on icon at bounding box center [644, 19] width 8 height 8
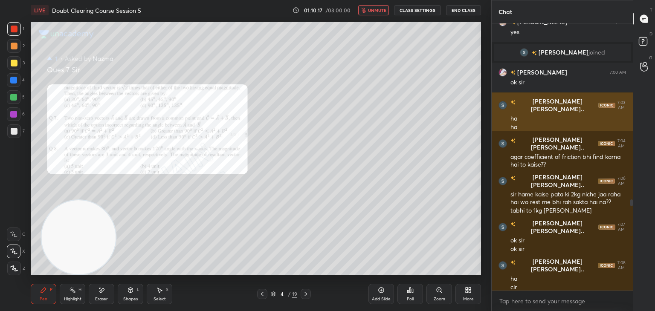
scroll to position [265, 139]
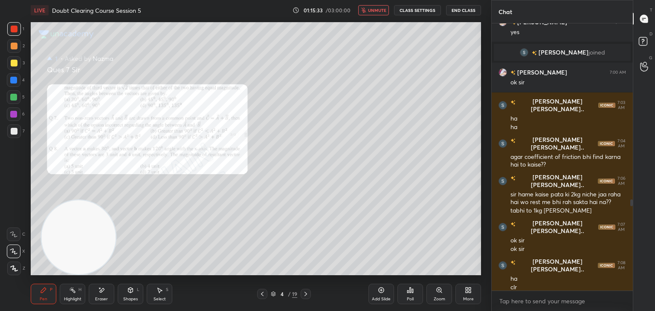
click at [262, 295] on icon at bounding box center [262, 294] width 7 height 7
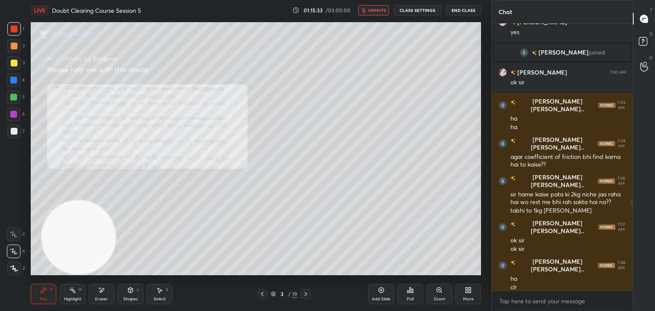
click at [262, 294] on icon at bounding box center [262, 294] width 3 height 4
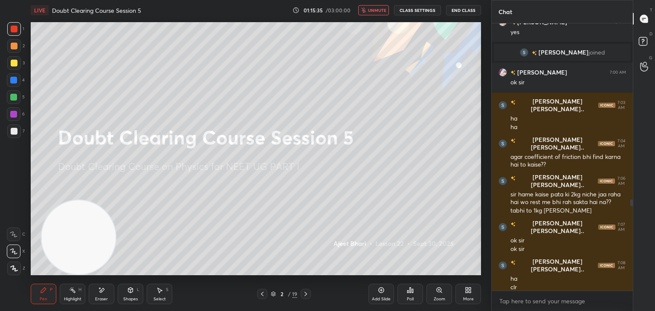
click at [17, 129] on div at bounding box center [14, 132] width 14 height 14
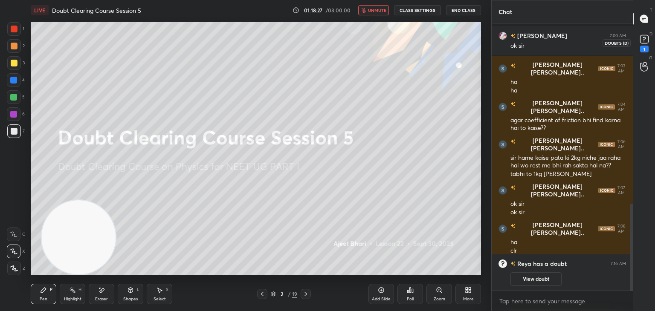
click at [646, 43] on rect at bounding box center [644, 39] width 8 height 8
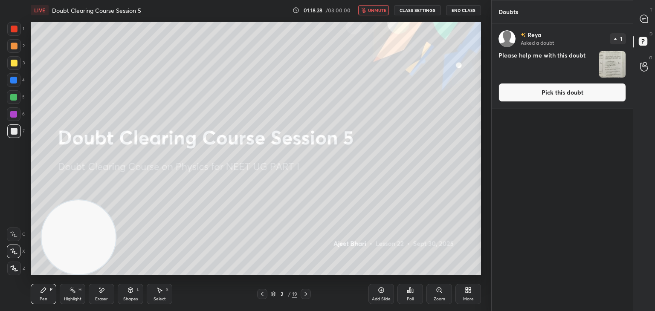
click at [620, 58] on img "grid" at bounding box center [612, 64] width 26 height 26
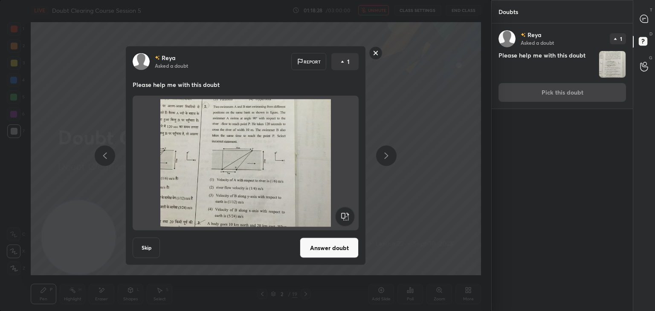
click at [535, 69] on h4 "Please help me with this doubt" at bounding box center [547, 64] width 97 height 27
click at [289, 151] on img at bounding box center [246, 163] width 206 height 128
click at [311, 244] on button "Answer doubt" at bounding box center [329, 248] width 59 height 20
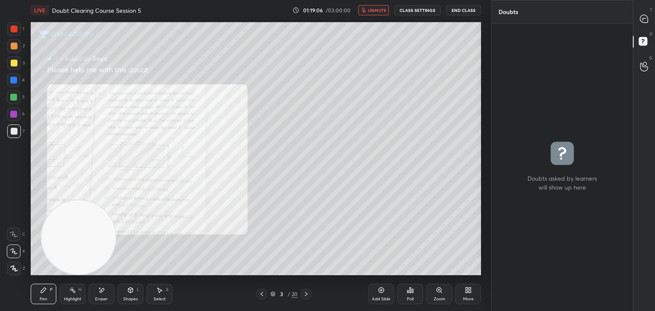
click at [377, 12] on span "unmute" at bounding box center [377, 10] width 18 height 6
click at [642, 19] on icon at bounding box center [644, 19] width 8 height 8
type textarea "x"
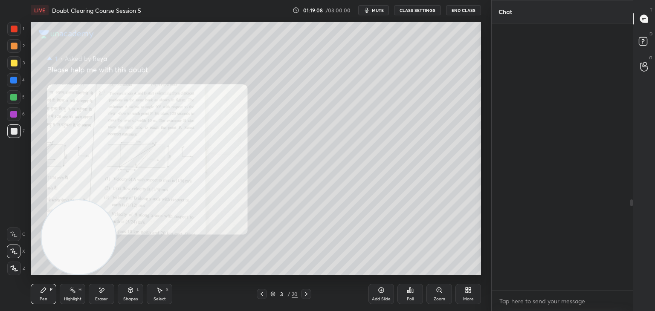
scroll to position [265, 139]
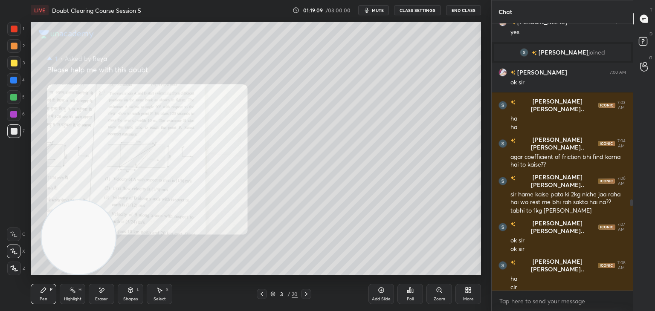
click at [437, 289] on icon at bounding box center [439, 290] width 5 height 5
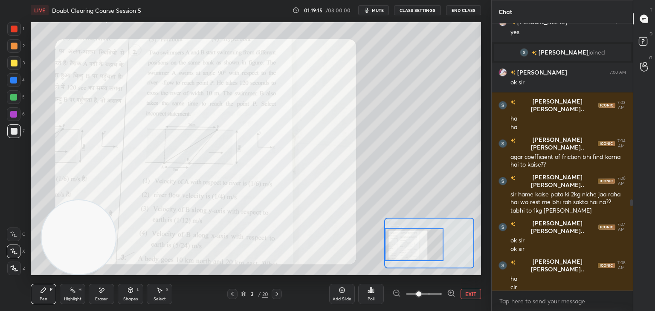
click at [16, 26] on div at bounding box center [14, 29] width 7 height 7
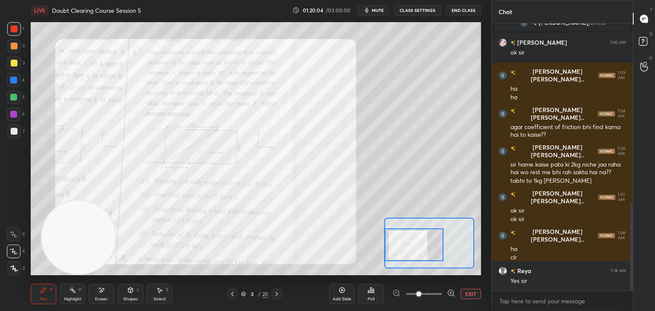
click at [482, 70] on div "Setting up your live class Poll for secs No correct answer Start poll" at bounding box center [255, 148] width 457 height 257
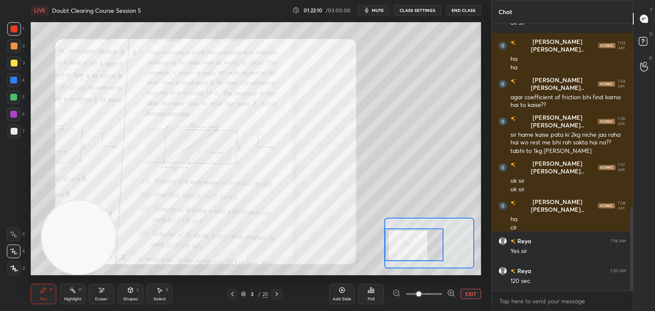
scroll to position [587, 0]
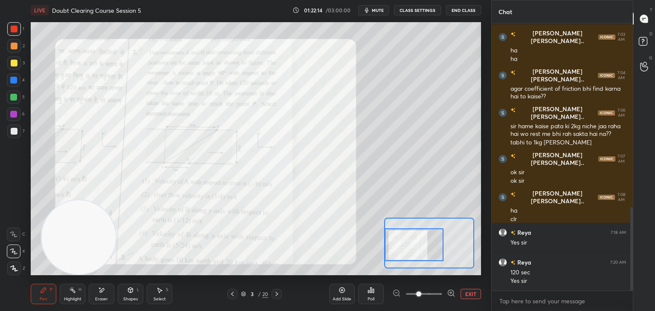
click at [369, 10] on icon "button" at bounding box center [367, 10] width 4 height 5
click at [227, 288] on div "Pen P Highlight H Eraser Shapes L Select S 3 / 20 Add Slide Poll EXIT" at bounding box center [256, 294] width 451 height 34
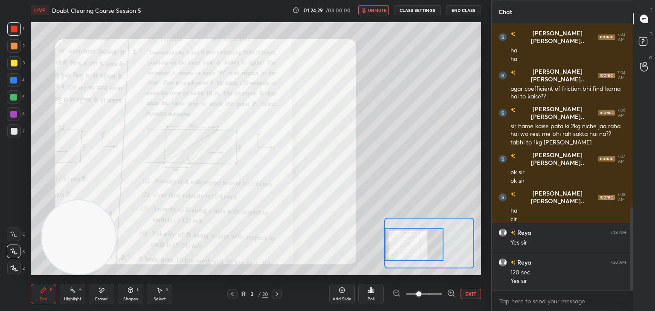
click at [227, 288] on div "Pen P Highlight H Eraser Shapes L Select S 3 / 20 Add Slide Poll EXIT" at bounding box center [256, 294] width 451 height 34
click at [233, 294] on icon at bounding box center [232, 294] width 7 height 7
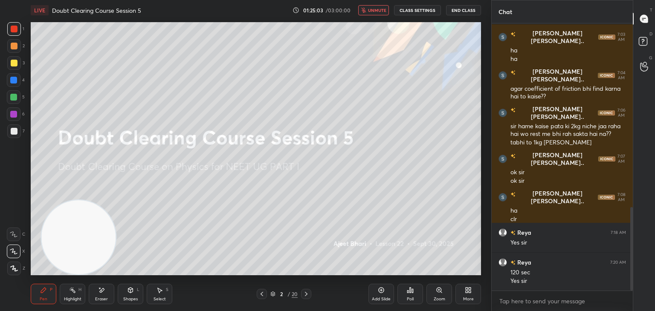
click at [11, 131] on div at bounding box center [14, 131] width 7 height 7
